Goal: Transaction & Acquisition: Purchase product/service

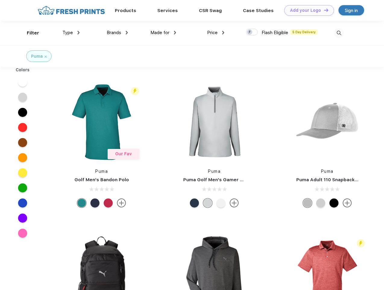
click at [307, 10] on link "Add your Logo Design Tool" at bounding box center [309, 10] width 50 height 11
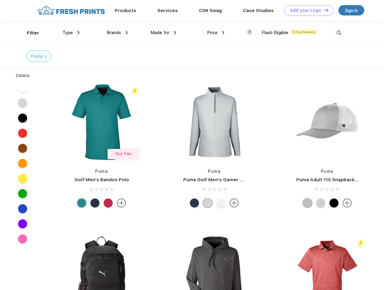
click at [0, 0] on div "Design Tool" at bounding box center [0, 0] width 0 height 0
click at [324, 10] on link "Add your Logo Design Tool" at bounding box center [309, 10] width 50 height 11
click at [29, 33] on div "Filter" at bounding box center [33, 33] width 12 height 7
click at [71, 33] on span "Type" at bounding box center [67, 32] width 11 height 5
click at [117, 33] on span "Brands" at bounding box center [114, 32] width 14 height 5
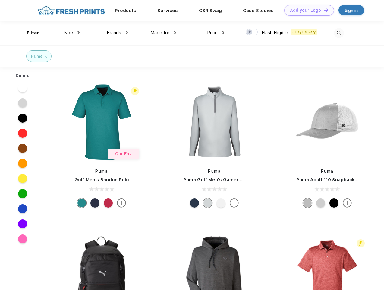
click at [163, 33] on span "Made for" at bounding box center [159, 32] width 19 height 5
click at [216, 33] on span "Price" at bounding box center [212, 32] width 11 height 5
click at [252, 32] on div at bounding box center [252, 32] width 12 height 7
click at [250, 32] on input "checkbox" at bounding box center [248, 30] width 4 height 4
click at [339, 33] on img at bounding box center [339, 33] width 10 height 10
